Goal: Task Accomplishment & Management: Complete application form

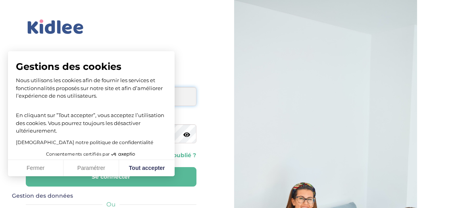
type input "imaneghaji05@gmail.com"
click at [37, 172] on button "Fermer" at bounding box center [36, 168] width 56 height 17
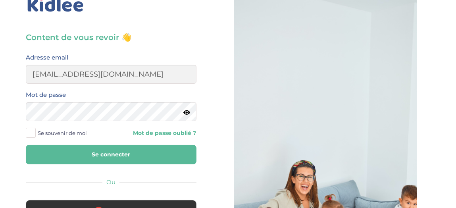
scroll to position [27, 0]
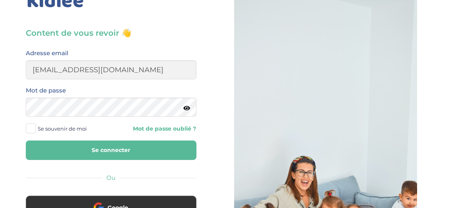
click at [118, 149] on button "Se connecter" at bounding box center [111, 150] width 171 height 19
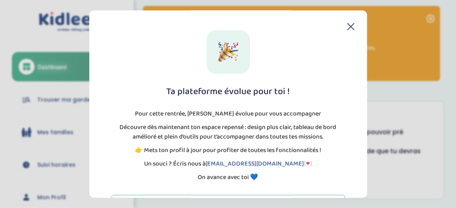
click at [350, 29] on icon at bounding box center [351, 26] width 7 height 7
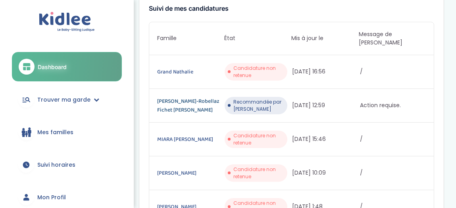
scroll to position [217, 0]
click at [188, 97] on link "Schulz-Robellaz Fichet Constance Arthur" at bounding box center [190, 105] width 66 height 17
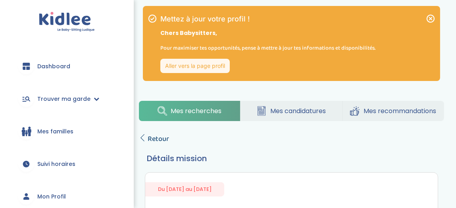
click at [148, 136] on span "Retour" at bounding box center [158, 138] width 21 height 11
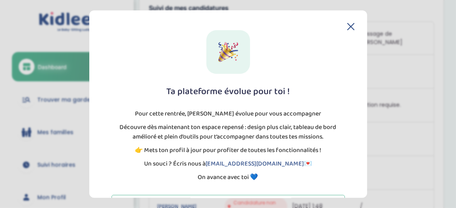
click at [348, 30] on icon at bounding box center [351, 26] width 7 height 7
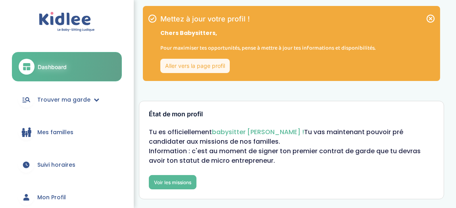
click at [195, 65] on link "Aller vers la page profil" at bounding box center [195, 66] width 70 height 14
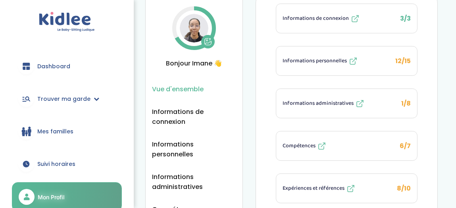
scroll to position [38, 0]
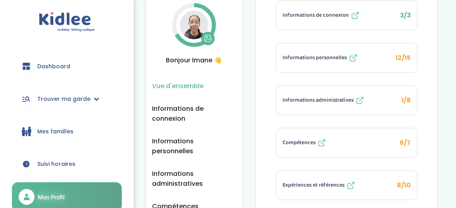
click at [310, 61] on span "Informations personnelles" at bounding box center [315, 58] width 64 height 8
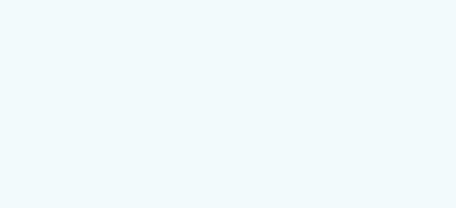
select select "1"
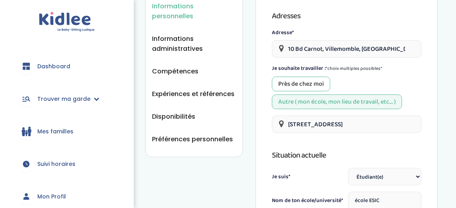
scroll to position [176, 0]
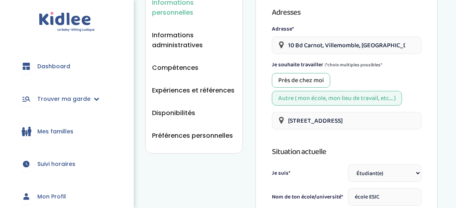
click at [309, 85] on div "Près de chez moi" at bounding box center [301, 80] width 58 height 15
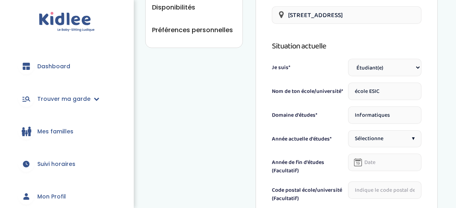
scroll to position [286, 0]
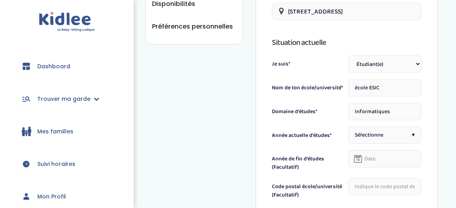
click at [383, 86] on input "école ESIC" at bounding box center [384, 87] width 73 height 17
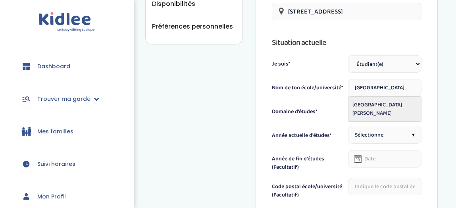
type input "[GEOGRAPHIC_DATA][PERSON_NAME]"
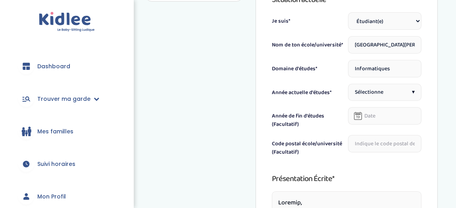
scroll to position [330, 0]
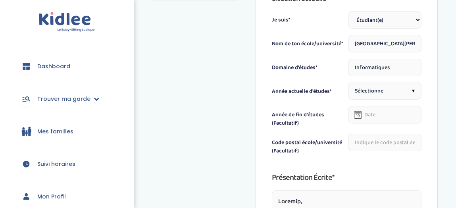
click at [402, 87] on div "Sélectionne ▾" at bounding box center [384, 91] width 73 height 17
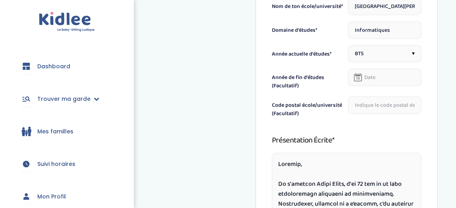
scroll to position [367, 0]
click at [360, 77] on icon at bounding box center [359, 78] width 4 height 3
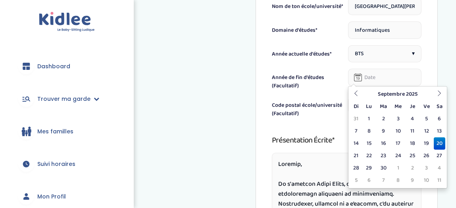
click at [377, 76] on input "text" at bounding box center [384, 77] width 73 height 17
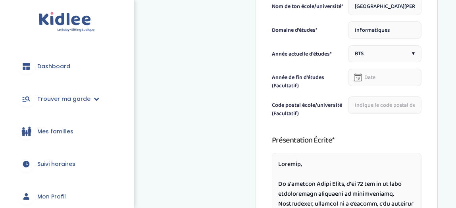
click at [334, 101] on label "Code postal école/université (Facultatif)" at bounding box center [308, 109] width 73 height 17
click at [372, 103] on input "text" at bounding box center [384, 105] width 73 height 17
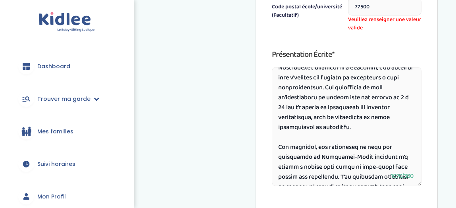
scroll to position [0, 0]
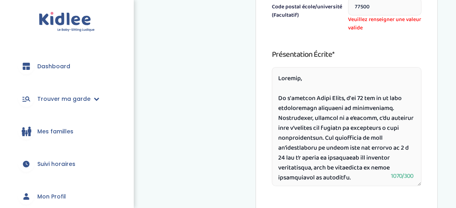
type input "77500"
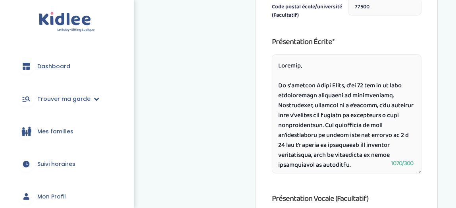
click at [360, 96] on textarea at bounding box center [347, 113] width 150 height 119
click at [360, 80] on textarea at bounding box center [347, 113] width 150 height 119
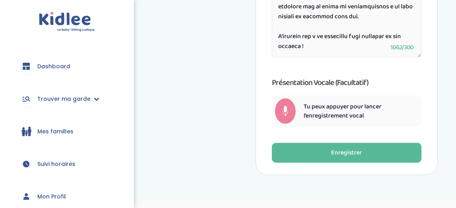
scroll to position [582, 0]
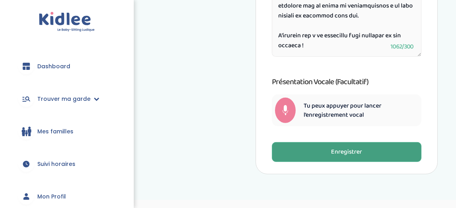
type textarea "Bonjour, Je m'appelle Imane Ghaji, j'ai 20 ans et je suis actuellement étudiant…"
click at [341, 159] on button "Enregistrer" at bounding box center [347, 152] width 150 height 20
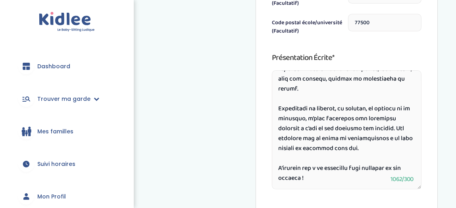
scroll to position [599, 0]
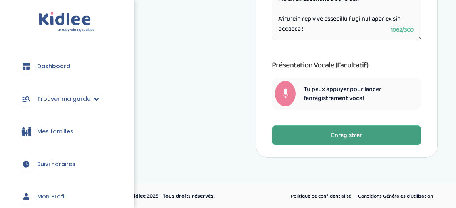
click at [325, 138] on button "Enregistrer" at bounding box center [347, 136] width 150 height 20
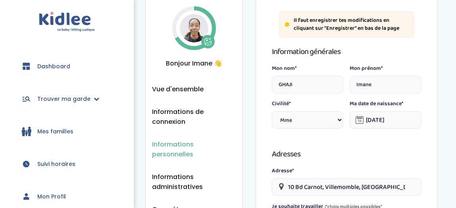
scroll to position [38, 0]
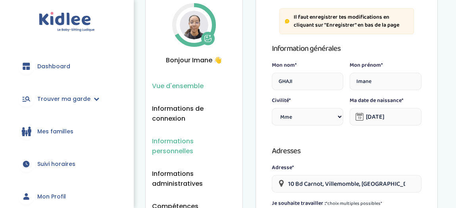
click at [194, 81] on span "Vue d'ensemble" at bounding box center [178, 86] width 52 height 10
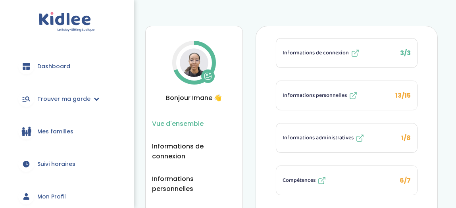
click at [298, 95] on span "Informations personnelles" at bounding box center [315, 95] width 64 height 8
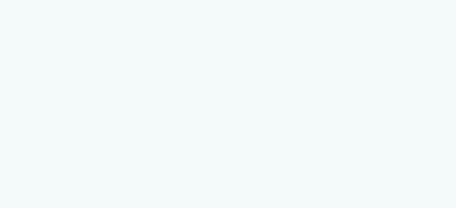
select select "1"
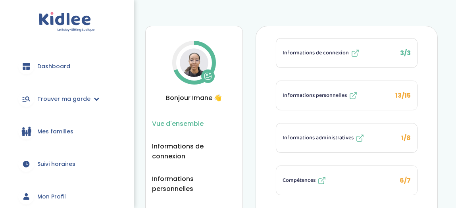
click at [303, 135] on span "Informations administratives" at bounding box center [318, 138] width 71 height 8
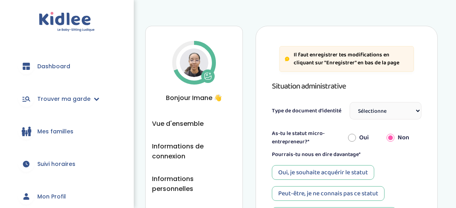
click at [369, 111] on select "Sélectionne Carte d'identité française ou Passeport français daté de moins de 5…" at bounding box center [386, 110] width 72 height 17
select select "Titre de séjour"
click at [350, 102] on select "Sélectionne Carte d'identité française ou Passeport français daté de moins de 5…" at bounding box center [386, 110] width 72 height 17
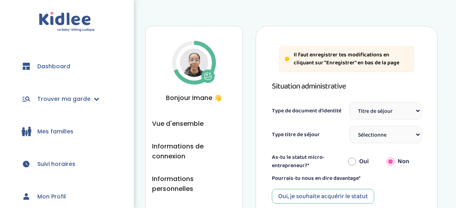
click at [376, 136] on select "Sélectionne TS Temporaire/ pluriannuel "Vie privée et familiale" TS Temporaire …" at bounding box center [386, 134] width 72 height 17
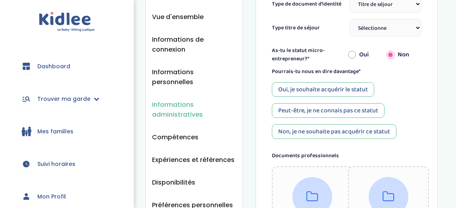
scroll to position [109, 0]
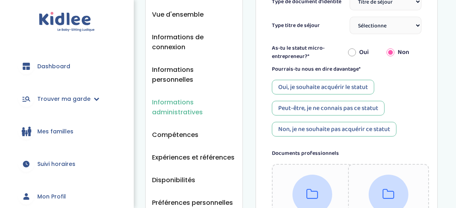
click at [354, 49] on input "Oui" at bounding box center [352, 52] width 8 height 17
radio input "true"
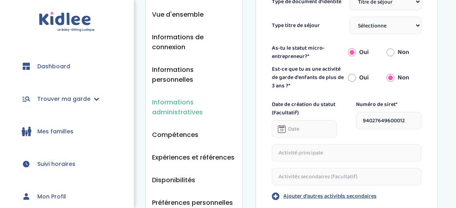
click at [392, 50] on input "Non" at bounding box center [391, 52] width 8 height 17
radio input "true"
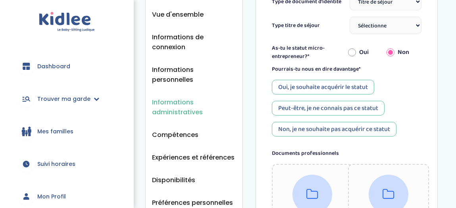
click at [352, 52] on input "Oui" at bounding box center [352, 52] width 8 height 17
radio input "true"
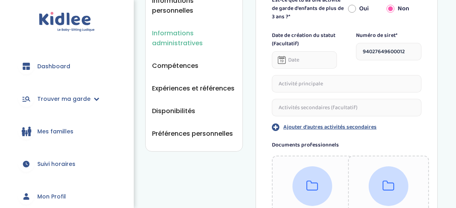
scroll to position [179, 0]
click at [411, 51] on input "94027649600012" at bounding box center [389, 51] width 66 height 17
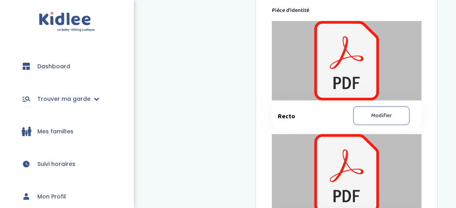
scroll to position [558, 0]
click at [349, 63] on div at bounding box center [347, 60] width 150 height 79
drag, startPoint x: 335, startPoint y: 76, endPoint x: 377, endPoint y: 116, distance: 57.3
click at [377, 116] on div "Recto Modifier" at bounding box center [347, 76] width 150 height 110
click at [377, 116] on button "Modifier" at bounding box center [382, 115] width 56 height 19
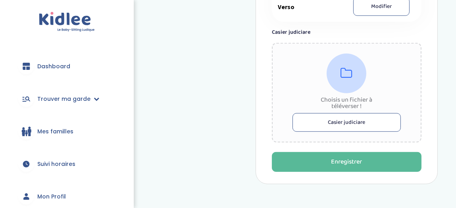
scroll to position [783, 0]
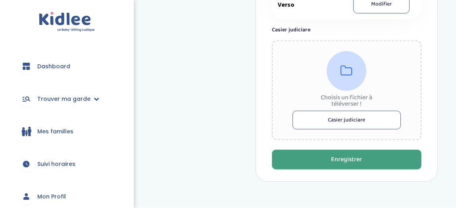
click at [312, 157] on button "Enregistrer" at bounding box center [347, 160] width 150 height 20
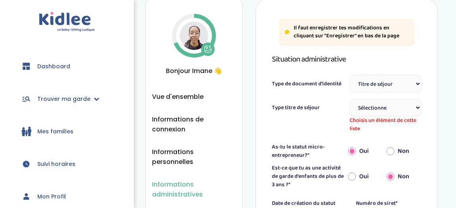
scroll to position [25, 0]
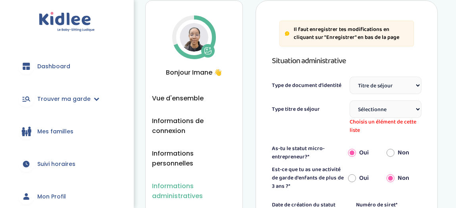
click at [367, 108] on select "Sélectionne TS Temporaire/ pluriannuel "Vie privée et familiale" TS Temporaire …" at bounding box center [386, 109] width 72 height 17
select select "Carte de résident"
click at [350, 101] on select "Sélectionne TS Temporaire/ pluriannuel "Vie privée et familiale" TS Temporaire …" at bounding box center [386, 109] width 72 height 17
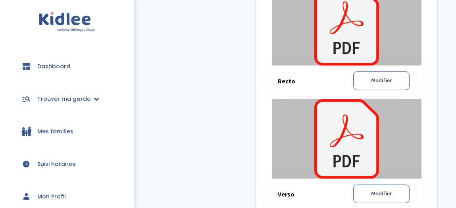
scroll to position [814, 0]
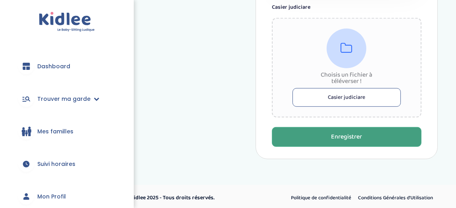
click at [349, 135] on div "Enregistrer" at bounding box center [346, 137] width 31 height 9
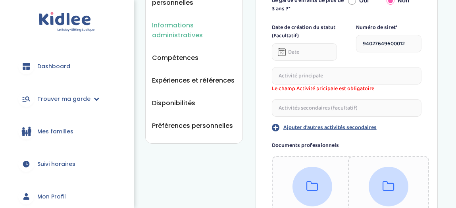
scroll to position [189, 0]
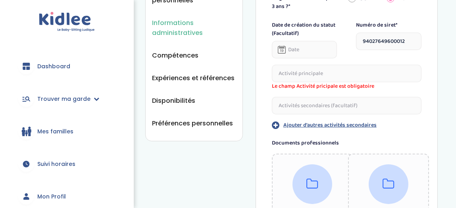
click at [333, 72] on input "text" at bounding box center [347, 73] width 150 height 17
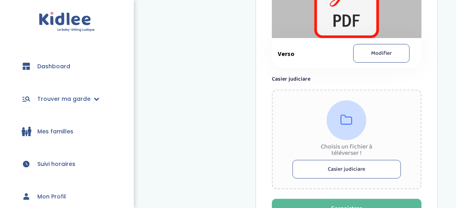
scroll to position [814, 0]
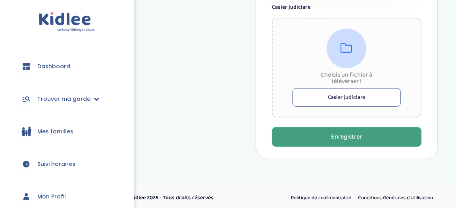
type input "Garde d'enfant"
click at [327, 136] on button "Enregistrer" at bounding box center [347, 137] width 150 height 20
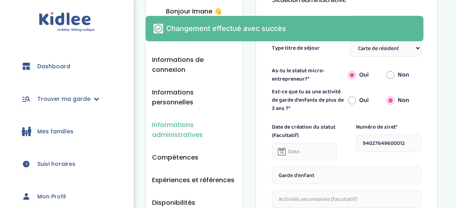
scroll to position [0, 0]
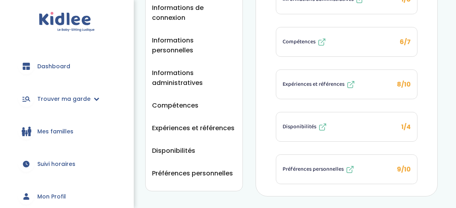
scroll to position [138, 0]
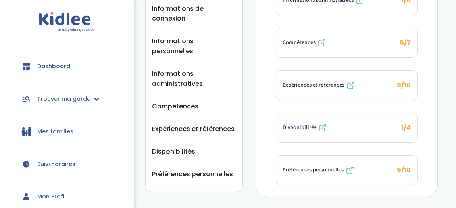
click at [297, 39] on span "Compétences" at bounding box center [299, 43] width 33 height 8
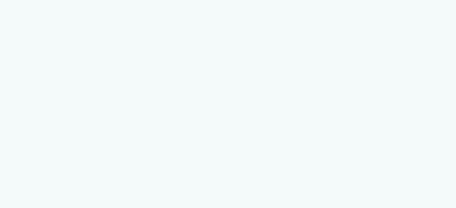
select select "CM2"
select select "6eme"
select select "CM2"
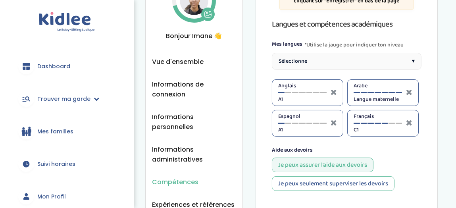
scroll to position [67, 0]
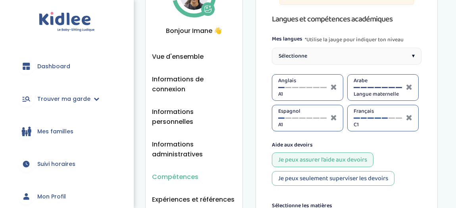
click at [302, 85] on div "Anglais A1" at bounding box center [302, 88] width 48 height 22
click at [302, 87] on div at bounding box center [303, 87] width 6 height 1
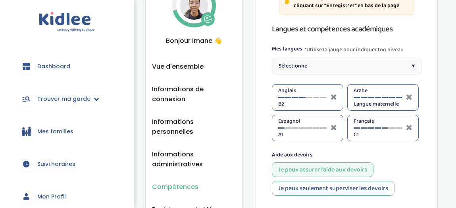
scroll to position [58, 0]
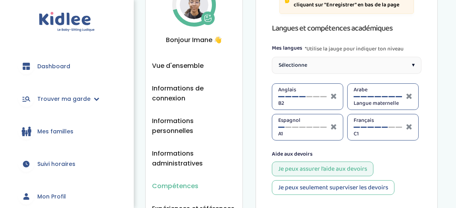
click at [344, 61] on div "Sélectionne ▾" at bounding box center [347, 65] width 150 height 17
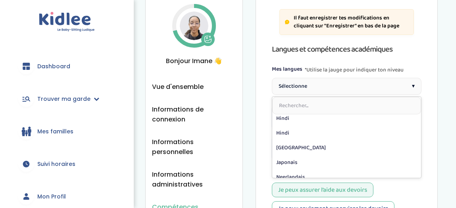
scroll to position [107, 0]
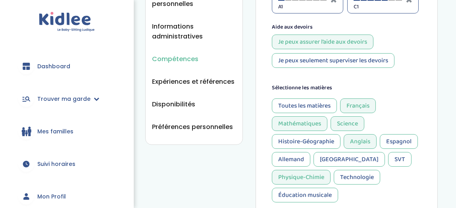
scroll to position [187, 0]
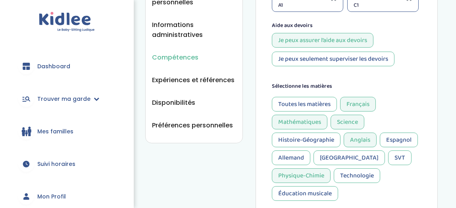
click at [342, 58] on div "Je peux seulement superviser les devoirs" at bounding box center [333, 59] width 123 height 15
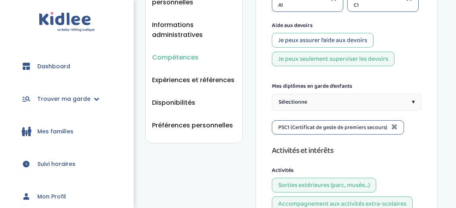
click at [337, 41] on div "Je peux assurer l’aide aux devoirs" at bounding box center [323, 40] width 102 height 15
select select "CM2"
select select "6eme"
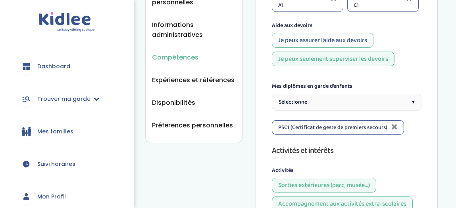
select select "CM2"
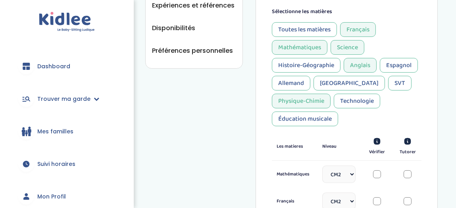
scroll to position [263, 0]
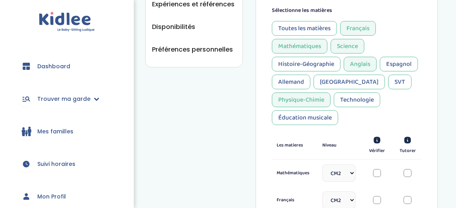
click at [350, 97] on div "Technologie" at bounding box center [357, 100] width 46 height 15
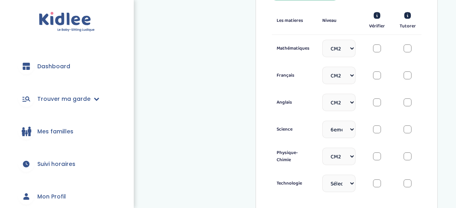
scroll to position [388, 0]
click at [350, 47] on select "Sélectionne CP CE1 CE2 CM1 CM2 6eme 5eme 4eme 3eme Seconde Prémière Terminale" at bounding box center [339, 47] width 33 height 17
click at [265, 52] on div "Il faut enregistrer tes modifications en cliquant sur "Enregistrer" en bas de l…" at bounding box center [347, 152] width 182 height 1028
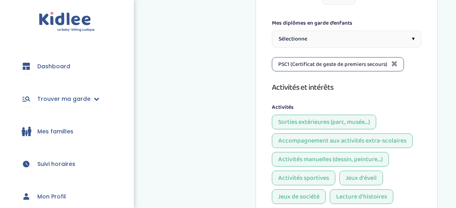
scroll to position [576, 0]
click at [332, 33] on div "Sélectionne ▾" at bounding box center [347, 38] width 150 height 17
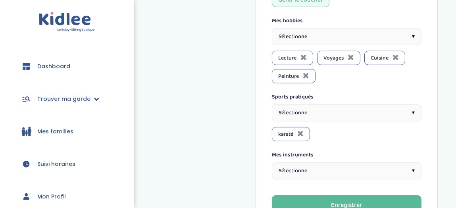
scroll to position [827, 0]
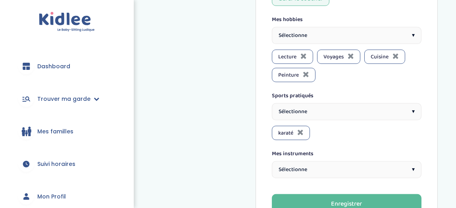
click at [340, 107] on div "Sélectionne ▾" at bounding box center [347, 111] width 150 height 17
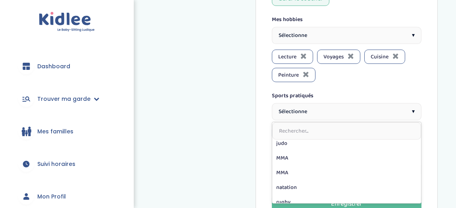
scroll to position [211, 0]
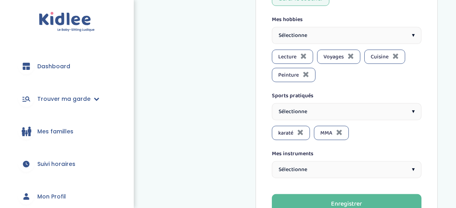
click at [330, 103] on div "Sélectionne ▾" at bounding box center [347, 111] width 150 height 17
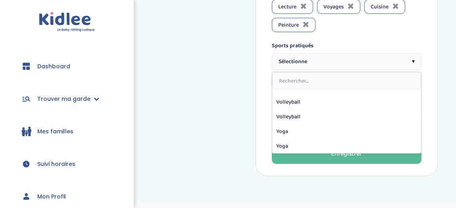
scroll to position [879, 0]
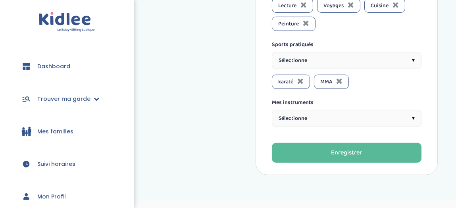
click at [312, 110] on div "Sélectionne ▾" at bounding box center [347, 118] width 150 height 17
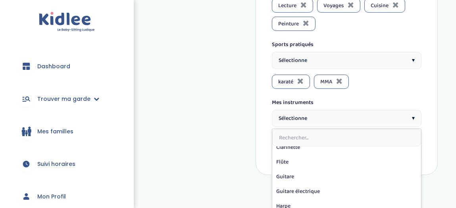
scroll to position [186, 0]
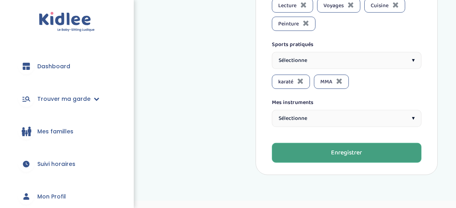
click at [299, 143] on button "Enregistrer" at bounding box center [347, 153] width 150 height 20
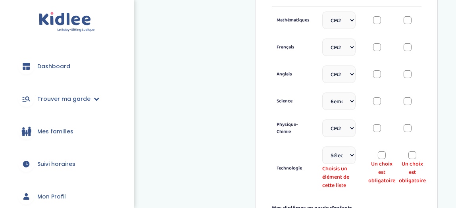
scroll to position [416, 0]
click at [381, 151] on div at bounding box center [382, 155] width 8 height 8
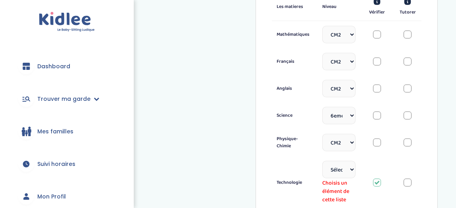
scroll to position [401, 0]
click at [407, 180] on div at bounding box center [408, 183] width 8 height 8
click at [381, 179] on div at bounding box center [377, 183] width 8 height 8
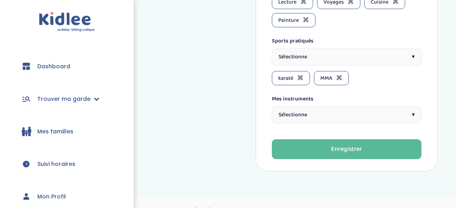
scroll to position [917, 0]
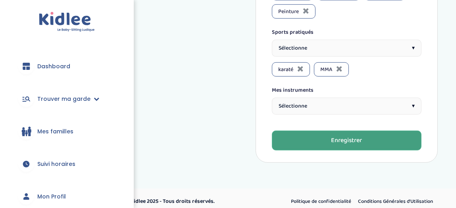
click at [363, 135] on button "Enregistrer" at bounding box center [347, 141] width 150 height 20
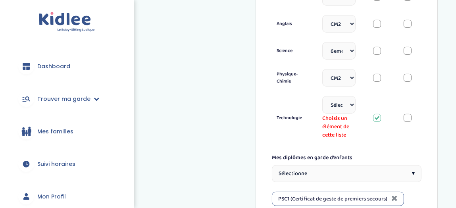
scroll to position [467, 0]
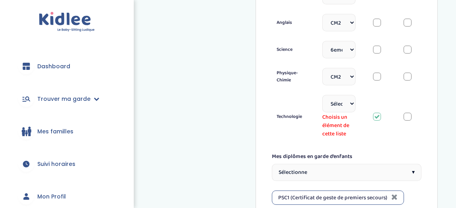
click at [344, 104] on select "Sélectionne CP CE1 CE2 CM1 CM2 6eme 5eme 4eme 3eme Seconde Prémière Terminale" at bounding box center [339, 103] width 33 height 17
select select "6eme"
click at [323, 95] on select "Sélectionne CP CE1 CE2 CM1 CM2 6eme 5eme 4eme 3eme Seconde Prémière Terminale" at bounding box center [339, 103] width 33 height 17
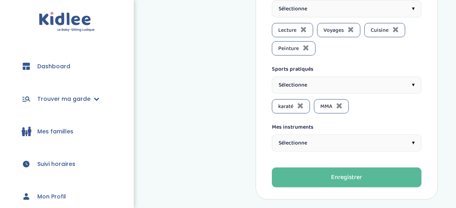
scroll to position [891, 0]
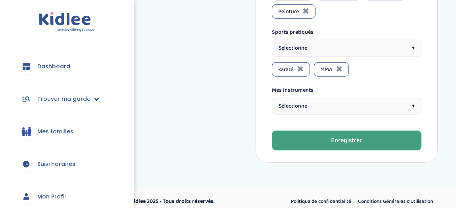
click at [332, 139] on button "Enregistrer" at bounding box center [347, 141] width 150 height 20
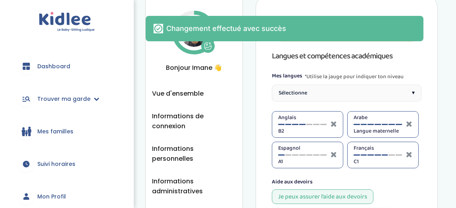
scroll to position [0, 0]
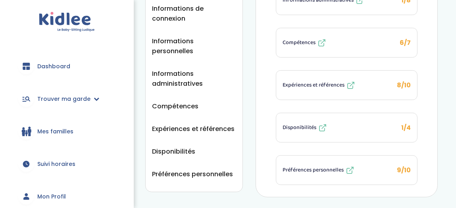
scroll to position [143, 0]
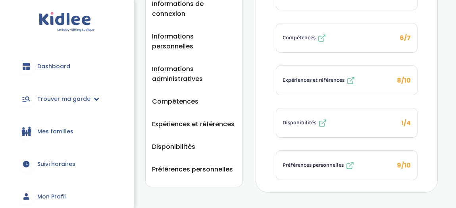
click at [349, 120] on button "Disponibilités 1/4" at bounding box center [346, 122] width 141 height 29
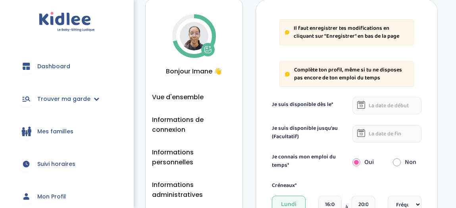
scroll to position [23, 0]
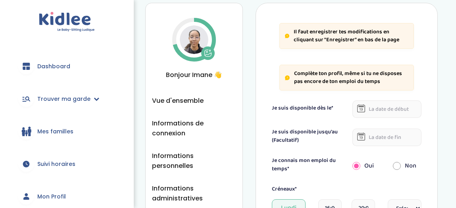
click at [363, 108] on icon at bounding box center [362, 109] width 4 height 3
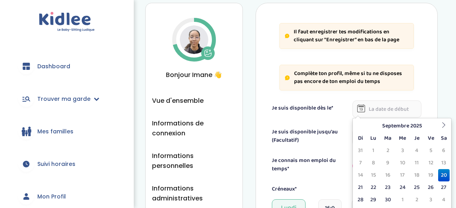
click at [379, 111] on input "text" at bounding box center [387, 109] width 69 height 17
click at [440, 176] on td "20" at bounding box center [445, 175] width 12 height 12
type input "[DATE]"
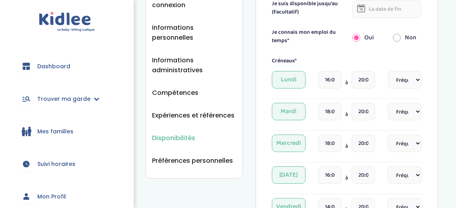
scroll to position [152, 0]
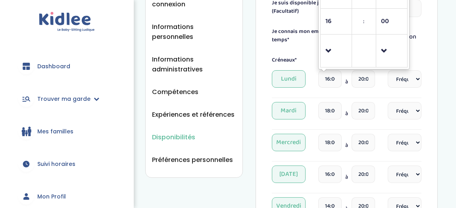
click at [333, 77] on input "16:00" at bounding box center [330, 78] width 23 height 17
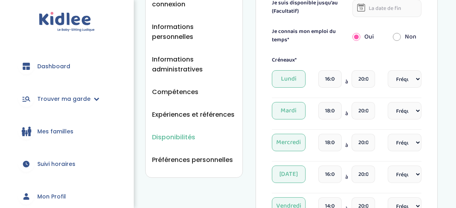
click at [300, 50] on form "Je suis disponible dès le* [DATE] Je suis disponible jusqu'au (Facultatif) Je c…" at bounding box center [347, 192] width 150 height 443
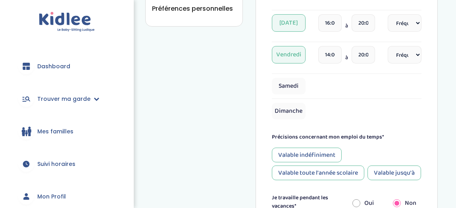
scroll to position [304, 0]
click at [298, 84] on span "Samedi" at bounding box center [289, 86] width 34 height 17
select select "1"
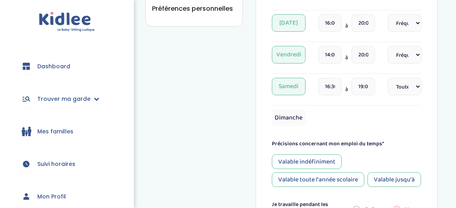
click at [294, 87] on span "Samedi" at bounding box center [289, 86] width 34 height 17
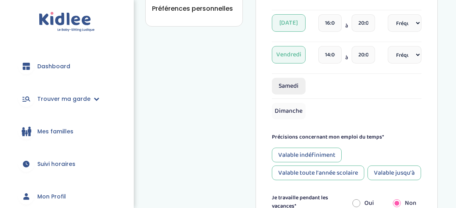
click at [294, 87] on span "Samedi" at bounding box center [289, 86] width 34 height 17
select select "1"
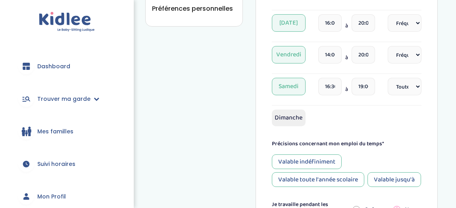
click at [293, 111] on span "Dimanche" at bounding box center [289, 118] width 34 height 17
select select "1"
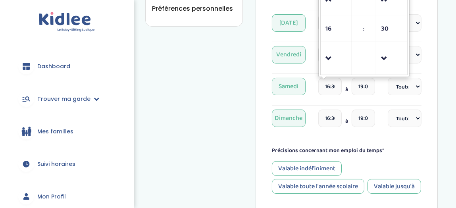
click at [328, 85] on input "16:30" at bounding box center [330, 86] width 23 height 17
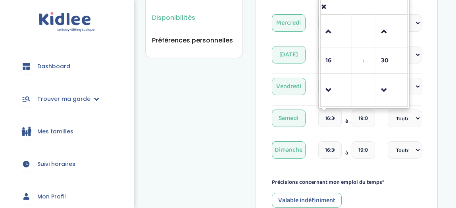
scroll to position [271, 0]
click at [327, 90] on span at bounding box center [336, 90] width 21 height 21
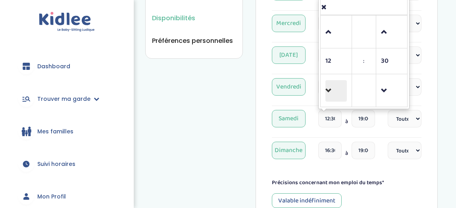
click at [327, 90] on span at bounding box center [336, 90] width 21 height 21
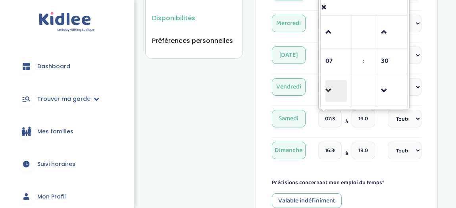
click at [327, 90] on span at bounding box center [336, 90] width 21 height 21
click at [389, 86] on span at bounding box center [391, 90] width 21 height 21
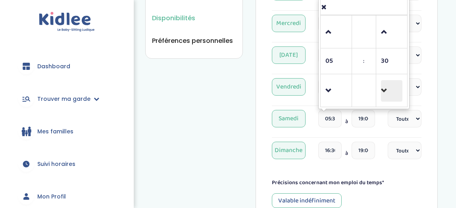
click at [389, 86] on span at bounding box center [391, 90] width 21 height 21
click at [383, 37] on span at bounding box center [391, 31] width 21 height 21
type input "06:00"
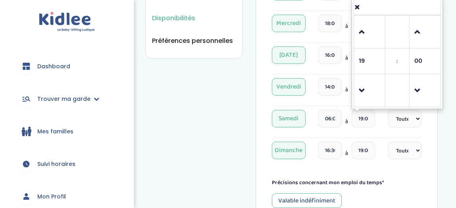
click at [365, 120] on input "19:00" at bounding box center [363, 118] width 23 height 17
click at [365, 35] on span at bounding box center [369, 31] width 21 height 21
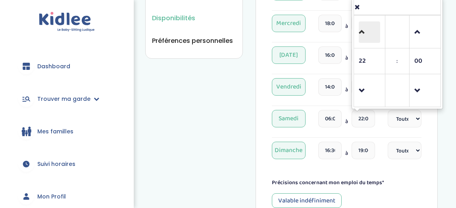
type input "23:00"
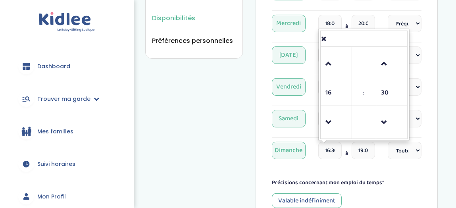
click at [328, 155] on input "16:30" at bounding box center [330, 150] width 23 height 17
click at [335, 127] on span at bounding box center [336, 122] width 21 height 21
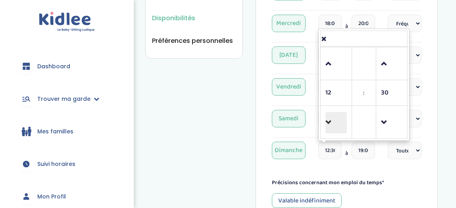
click at [335, 127] on span at bounding box center [336, 122] width 21 height 21
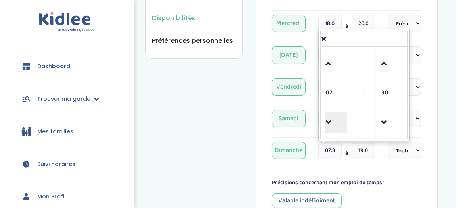
click at [335, 127] on span at bounding box center [336, 122] width 21 height 21
click at [381, 122] on link at bounding box center [391, 122] width 23 height 29
click at [388, 69] on span at bounding box center [391, 63] width 21 height 21
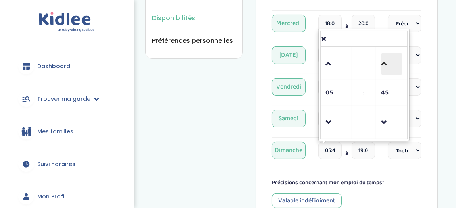
type input "06:00"
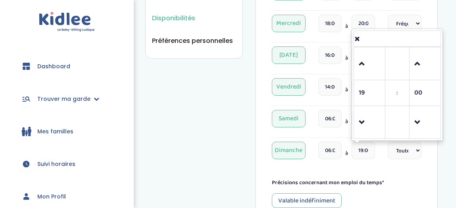
click at [367, 151] on input "19:00" at bounding box center [363, 150] width 23 height 17
click at [365, 56] on span at bounding box center [369, 63] width 21 height 21
click at [364, 70] on span at bounding box center [369, 63] width 21 height 21
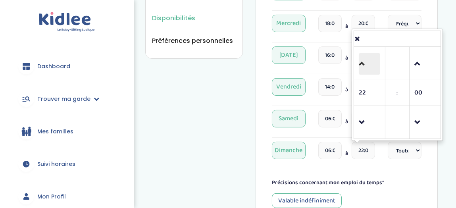
type input "23:00"
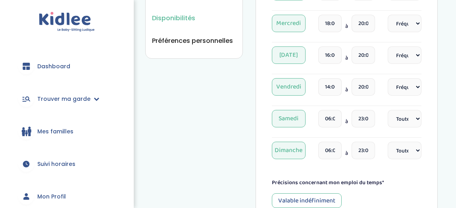
click at [389, 162] on div "Dimanche 06:00 à 23:00 Fréquence Toutes les semaines Toutes les 2 semaines Tous…" at bounding box center [347, 153] width 150 height 23
click at [407, 147] on select "Fréquence Toutes les semaines Toutes les 2 semaines Tous les mois" at bounding box center [405, 150] width 34 height 17
click at [378, 163] on div "Dimanche 06:00 à 23:00 Fréquence Toutes les semaines Toutes les 2 semaines Tous…" at bounding box center [347, 153] width 150 height 23
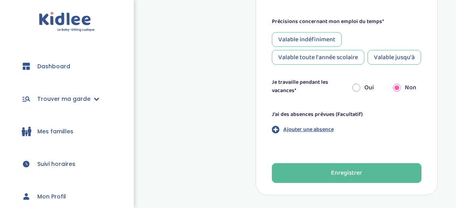
scroll to position [469, 0]
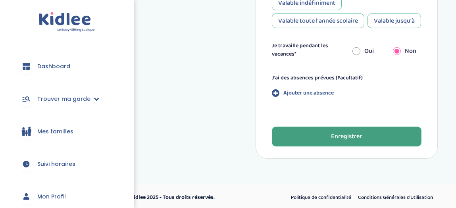
click at [367, 138] on button "Enregistrer" at bounding box center [347, 137] width 150 height 20
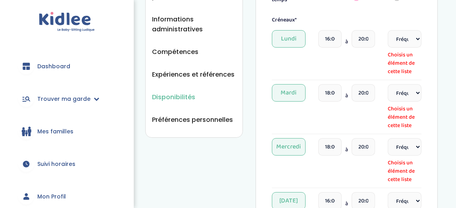
scroll to position [193, 0]
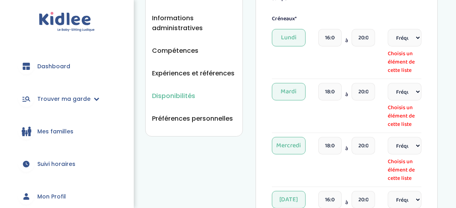
click at [418, 34] on select "Fréquence Toutes les semaines Toutes les 2 semaines Tous les mois" at bounding box center [405, 37] width 34 height 17
select select "1"
click at [388, 29] on select "Fréquence Toutes les semaines Toutes les 2 semaines Tous les mois" at bounding box center [405, 37] width 34 height 17
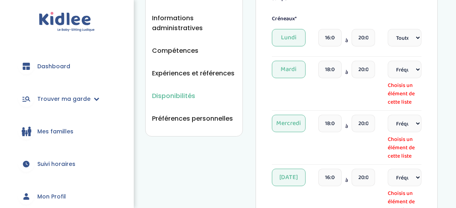
click at [412, 67] on select "Fréquence Toutes les semaines Toutes les 2 semaines Tous les mois" at bounding box center [405, 69] width 34 height 17
select select "1"
click at [388, 61] on select "Fréquence Toutes les semaines Toutes les 2 semaines Tous les mois" at bounding box center [405, 69] width 34 height 17
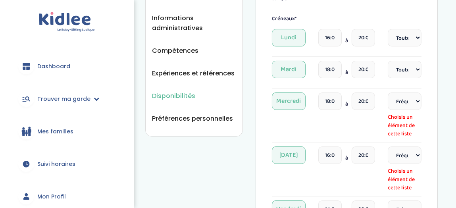
drag, startPoint x: 414, startPoint y: 96, endPoint x: 423, endPoint y: 129, distance: 33.8
click at [423, 129] on div "Il faut enregistrer tes modifications en cliquant sur "Enregistrer" en bas de l…" at bounding box center [347, 170] width 182 height 677
select select "1"
click at [388, 93] on select "Fréquence Toutes les semaines Toutes les 2 semaines Tous les mois" at bounding box center [405, 101] width 34 height 17
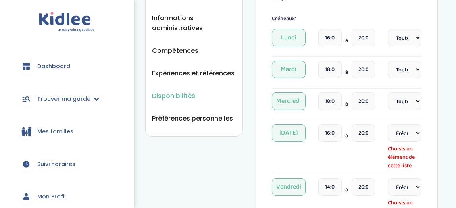
click at [415, 126] on select "Fréquence Toutes les semaines Toutes les 2 semaines Tous les mois" at bounding box center [405, 132] width 34 height 17
select select "1"
click at [388, 124] on select "Fréquence Toutes les semaines Toutes les 2 semaines Tous les mois" at bounding box center [405, 132] width 34 height 17
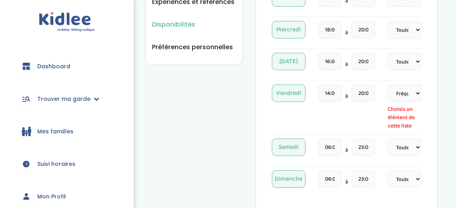
scroll to position [265, 0]
click at [414, 94] on select "Fréquence Toutes les semaines Toutes les 2 semaines Tous les mois" at bounding box center [405, 93] width 34 height 17
select select "1"
click at [388, 85] on select "Fréquence Toutes les semaines Toutes les 2 semaines Tous les mois" at bounding box center [405, 93] width 34 height 17
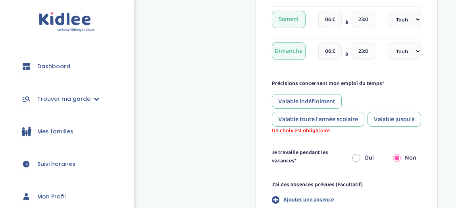
scroll to position [372, 0]
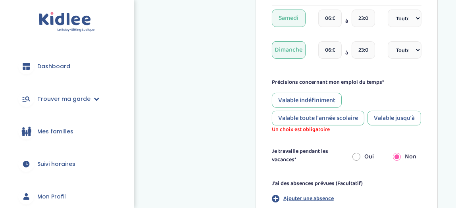
click at [317, 96] on div "Valable indéfiniment" at bounding box center [307, 100] width 70 height 15
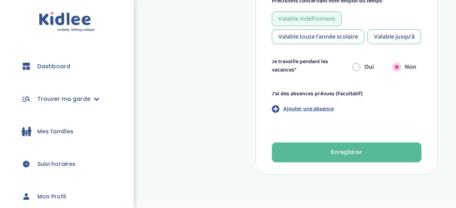
scroll to position [454, 0]
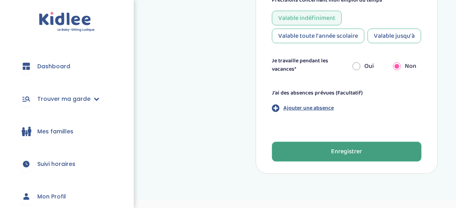
click at [321, 151] on button "Enregistrer" at bounding box center [347, 152] width 150 height 20
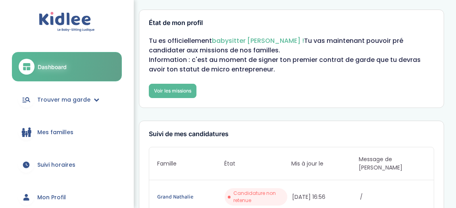
scroll to position [8, 0]
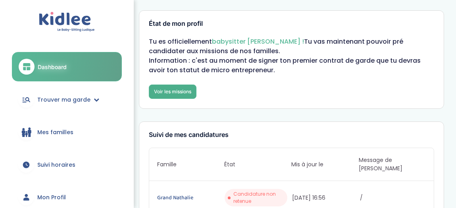
click at [184, 87] on link "Voir les missions" at bounding box center [173, 92] width 48 height 14
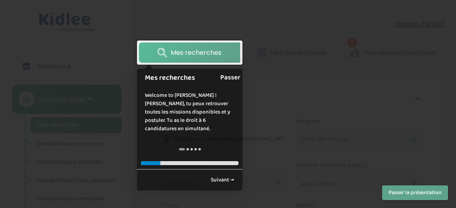
click at [232, 79] on link "Passer" at bounding box center [230, 78] width 20 height 18
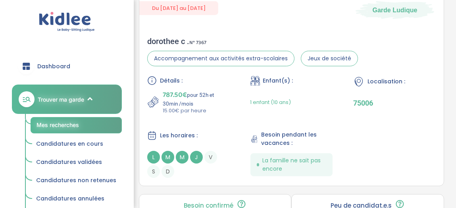
scroll to position [405, 0]
